Goal: Use online tool/utility

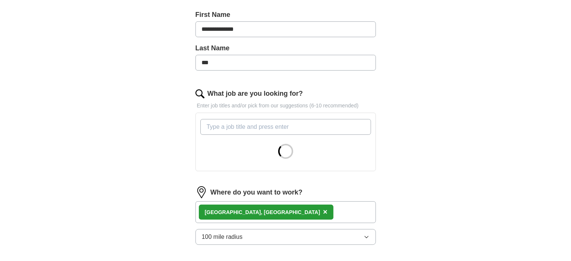
scroll to position [165, 0]
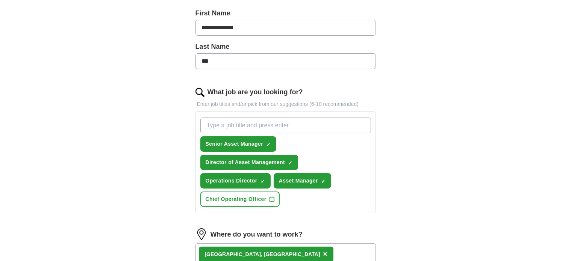
click at [288, 244] on div "[GEOGRAPHIC_DATA], [GEOGRAPHIC_DATA] ×" at bounding box center [286, 255] width 181 height 22
click at [273, 244] on div "[GEOGRAPHIC_DATA], [GEOGRAPHIC_DATA] ×" at bounding box center [286, 255] width 181 height 22
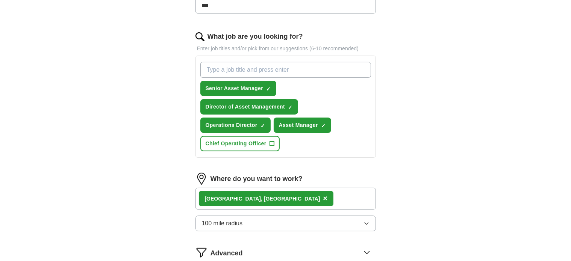
scroll to position [323, 0]
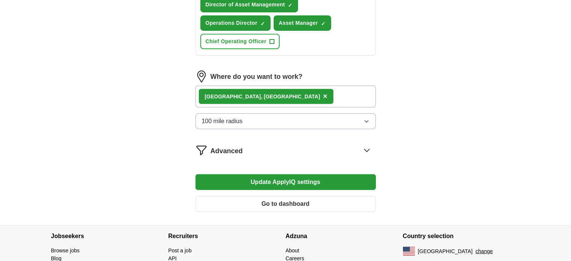
click at [230, 146] on span "Advanced" at bounding box center [227, 151] width 32 height 10
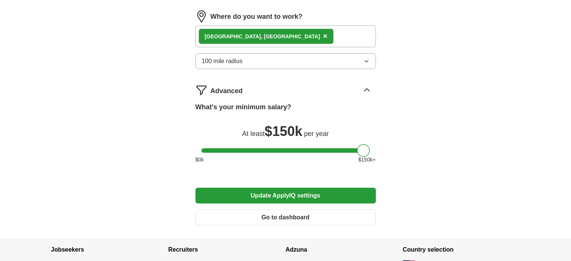
scroll to position [417, 0]
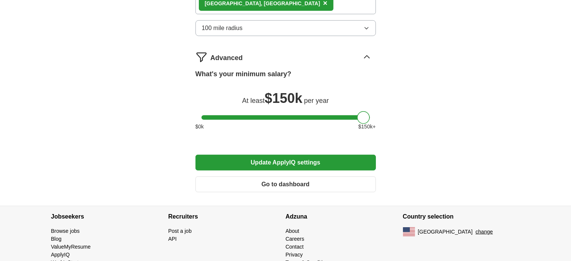
click at [289, 155] on button "Update ApplyIQ settings" at bounding box center [286, 163] width 181 height 16
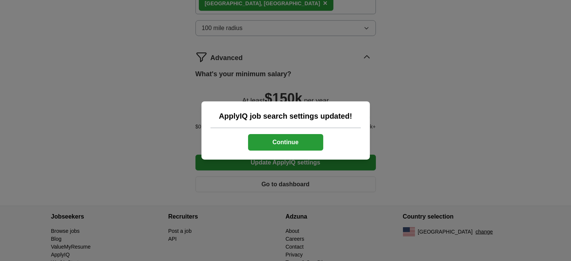
click at [289, 143] on button "Continue" at bounding box center [285, 142] width 75 height 17
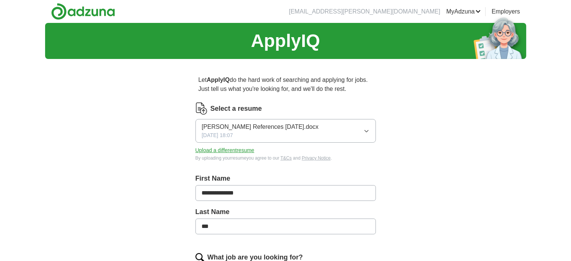
click at [0, 0] on link "ApplyIQ" at bounding box center [0, 0] width 0 height 0
